Goal: Information Seeking & Learning: Learn about a topic

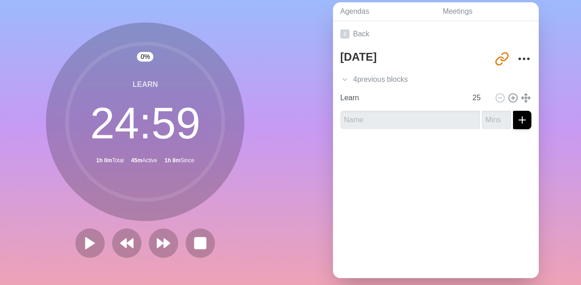
scroll to position [39, 0]
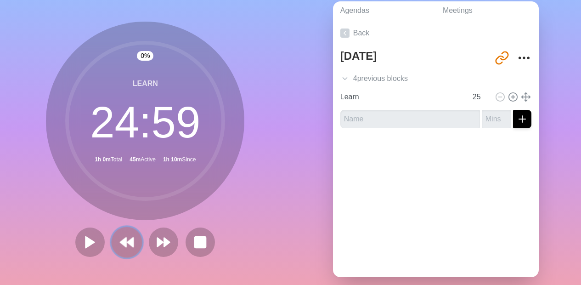
click at [133, 248] on button at bounding box center [127, 241] width 31 height 31
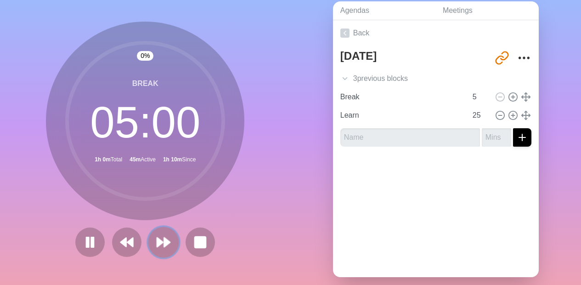
click at [150, 249] on button at bounding box center [163, 241] width 31 height 31
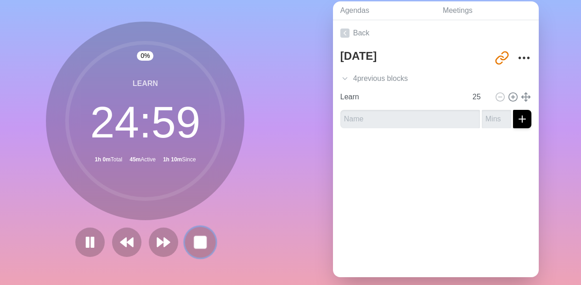
click at [186, 248] on button at bounding box center [200, 241] width 31 height 31
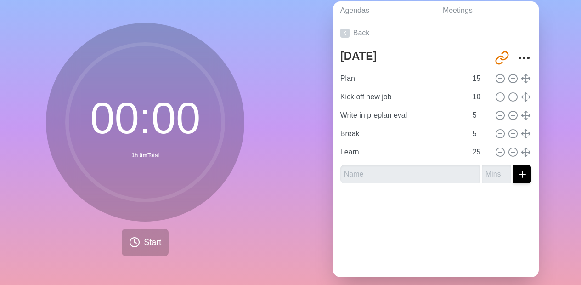
scroll to position [40, 0]
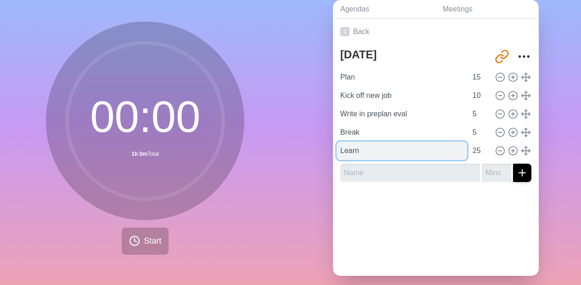
click at [345, 151] on input "Learn" at bounding box center [402, 150] width 130 height 18
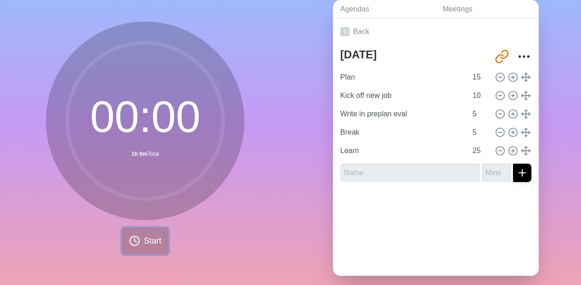
click at [146, 242] on span "Start" at bounding box center [152, 241] width 17 height 12
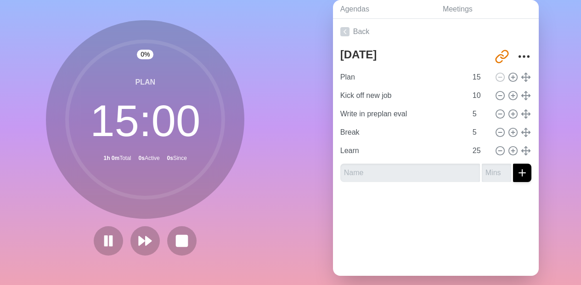
scroll to position [39, 0]
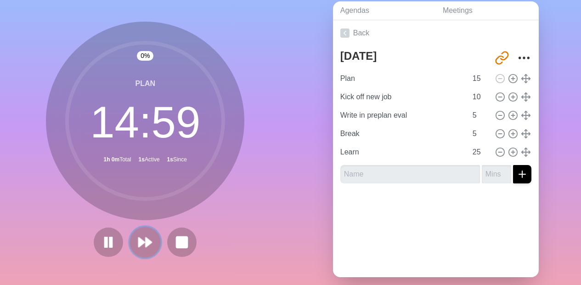
click at [151, 242] on button at bounding box center [145, 241] width 31 height 31
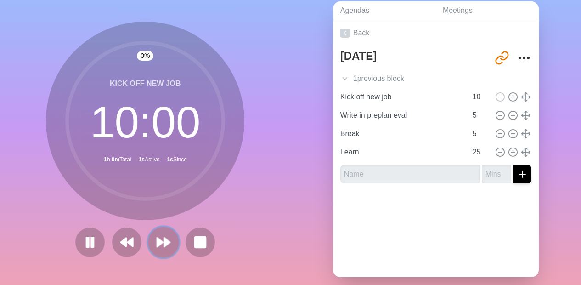
click at [151, 242] on button at bounding box center [163, 241] width 31 height 31
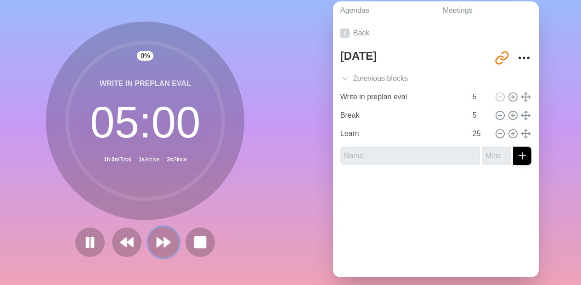
click at [151, 242] on button at bounding box center [163, 241] width 31 height 31
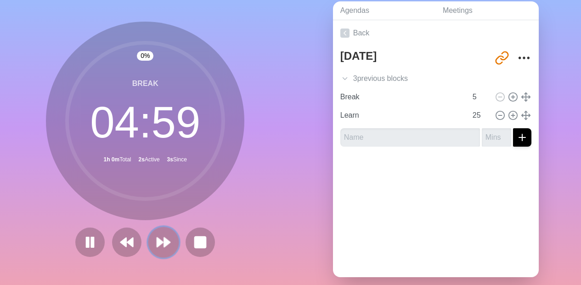
click at [160, 245] on icon at bounding box center [164, 242] width 16 height 16
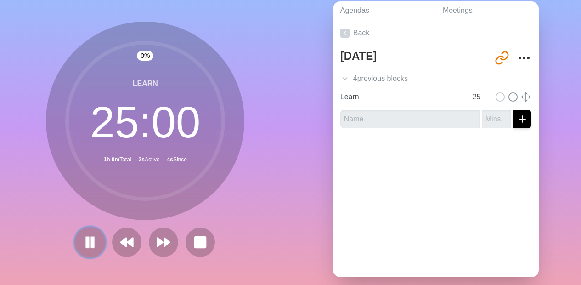
click at [92, 245] on icon at bounding box center [90, 242] width 16 height 16
click at [85, 243] on polygon at bounding box center [89, 241] width 9 height 11
